Goal: Transaction & Acquisition: Obtain resource

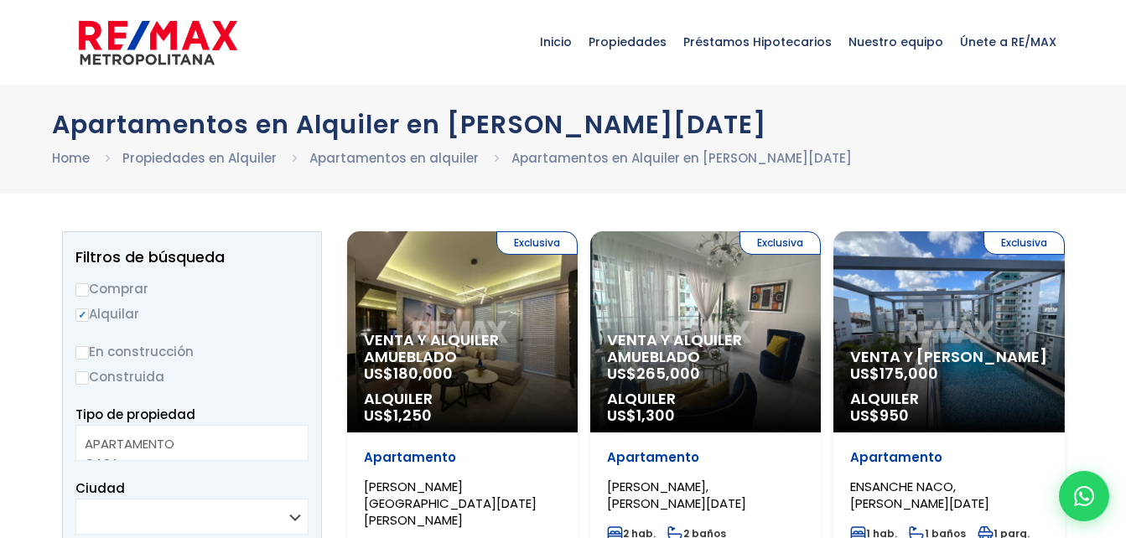
select select
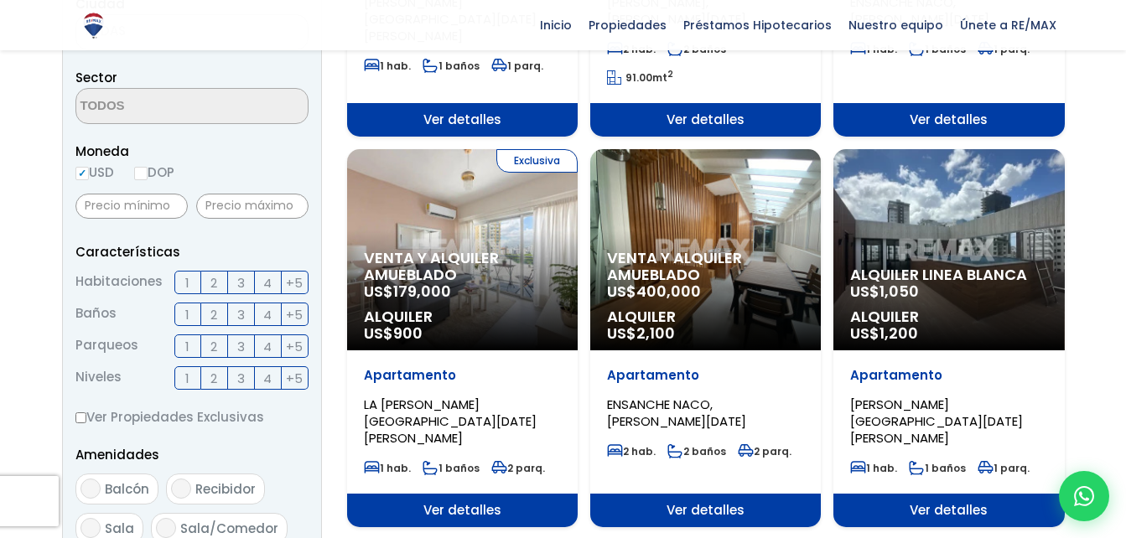
scroll to position [503, 0]
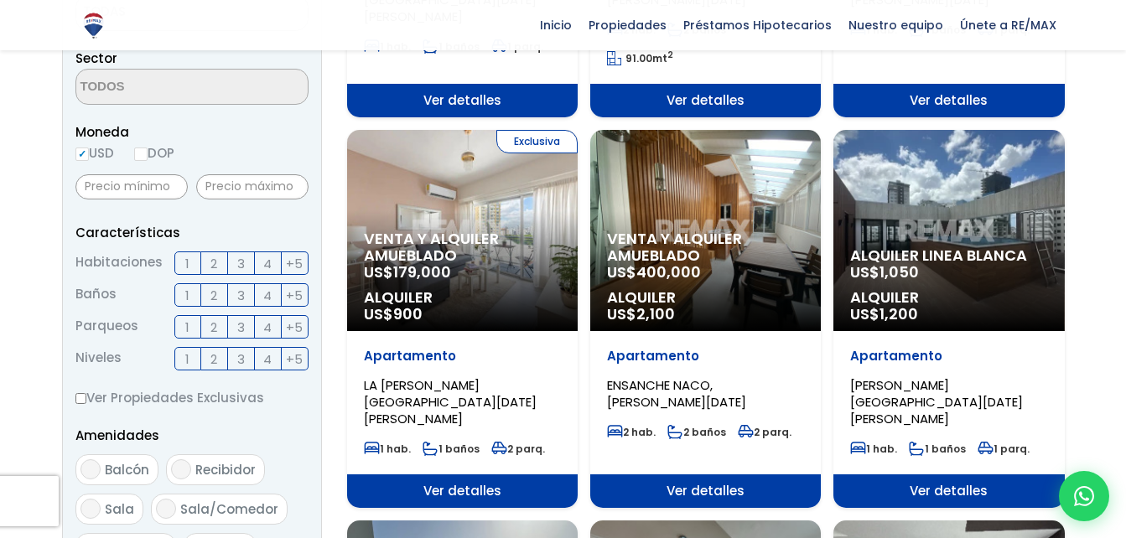
click at [239, 267] on span "3" at bounding box center [241, 263] width 8 height 21
click at [0, 0] on input "3" at bounding box center [0, 0] width 0 height 0
click at [214, 295] on span "2" at bounding box center [213, 295] width 7 height 21
click at [0, 0] on input "2" at bounding box center [0, 0] width 0 height 0
click at [189, 322] on span "1" at bounding box center [187, 327] width 4 height 21
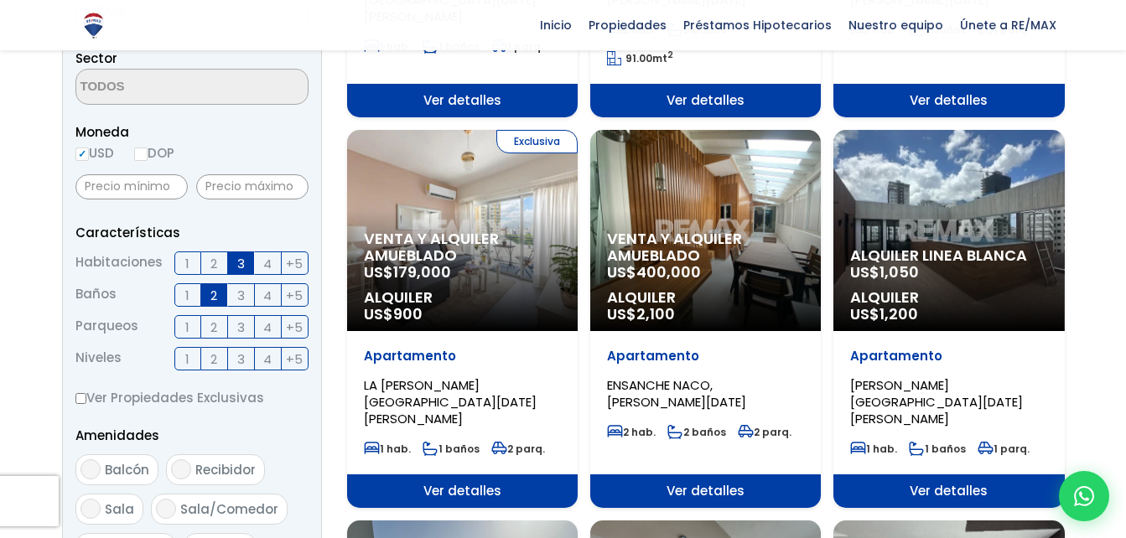
click at [0, 0] on input "1" at bounding box center [0, 0] width 0 height 0
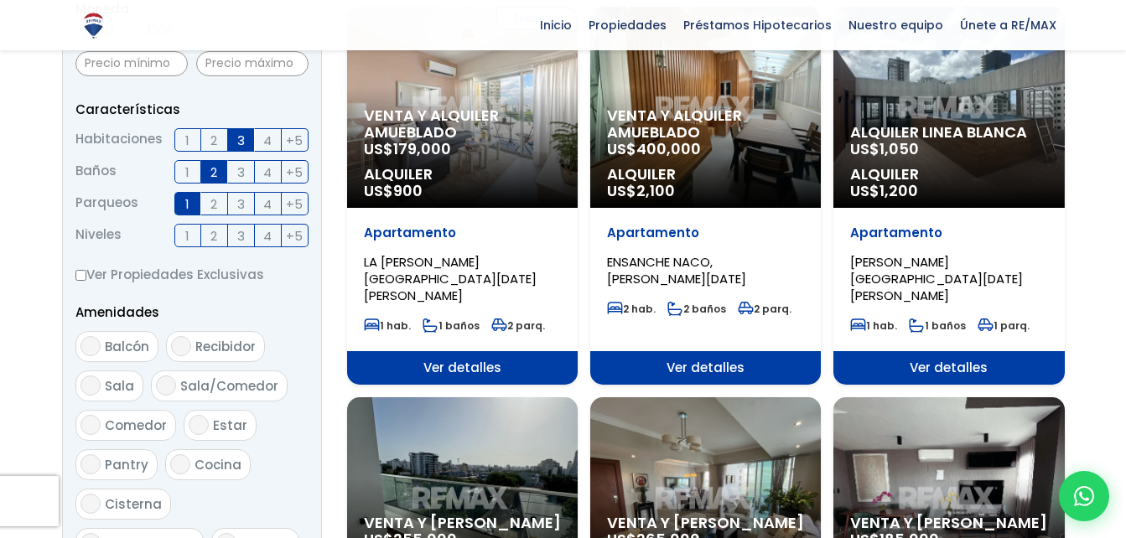
scroll to position [838, 0]
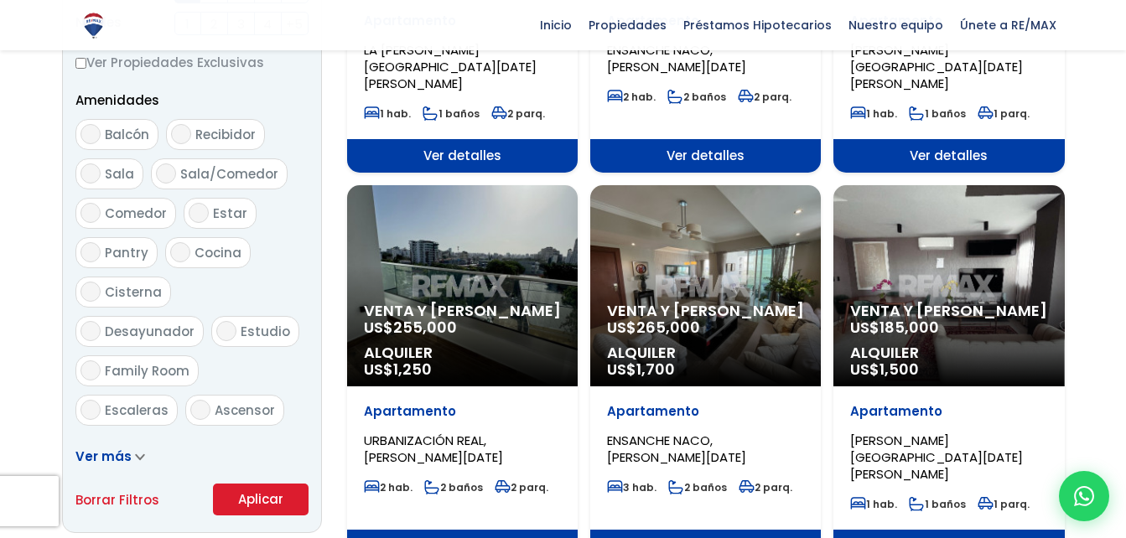
click at [249, 499] on button "Aplicar" at bounding box center [261, 500] width 96 height 32
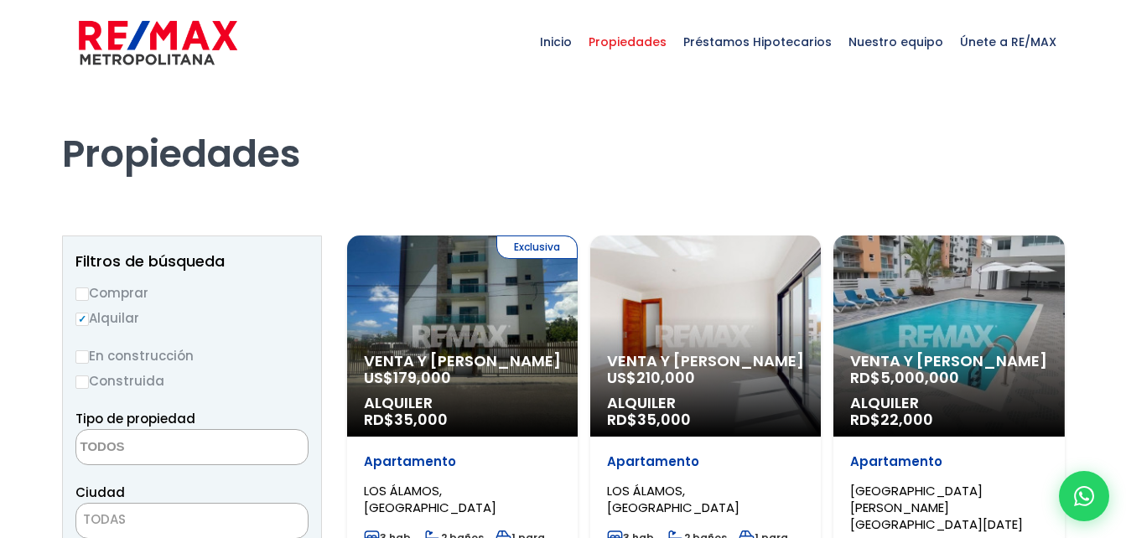
select select
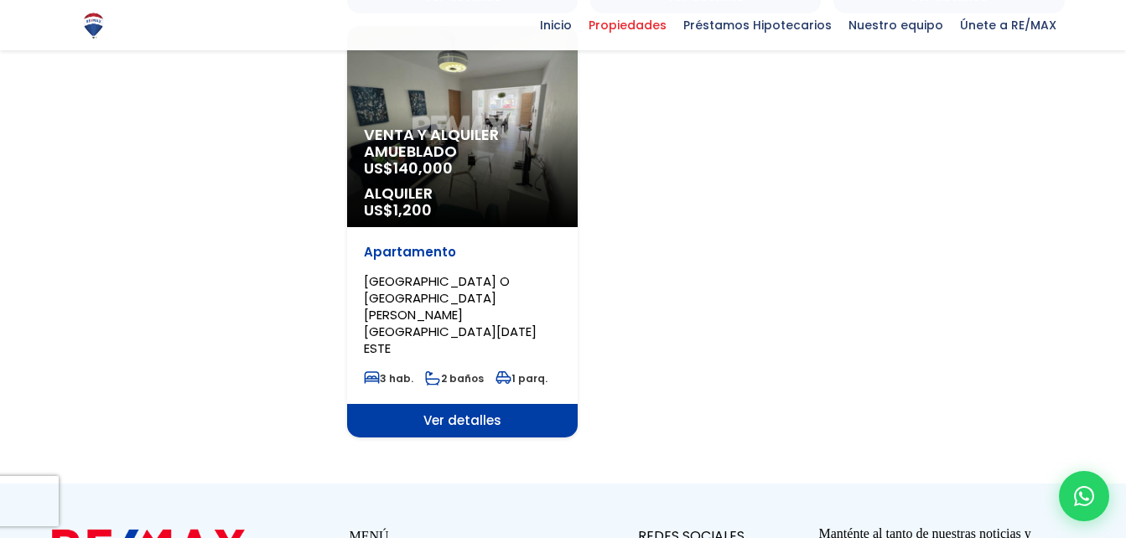
scroll to position [1174, 0]
